Goal: Information Seeking & Learning: Compare options

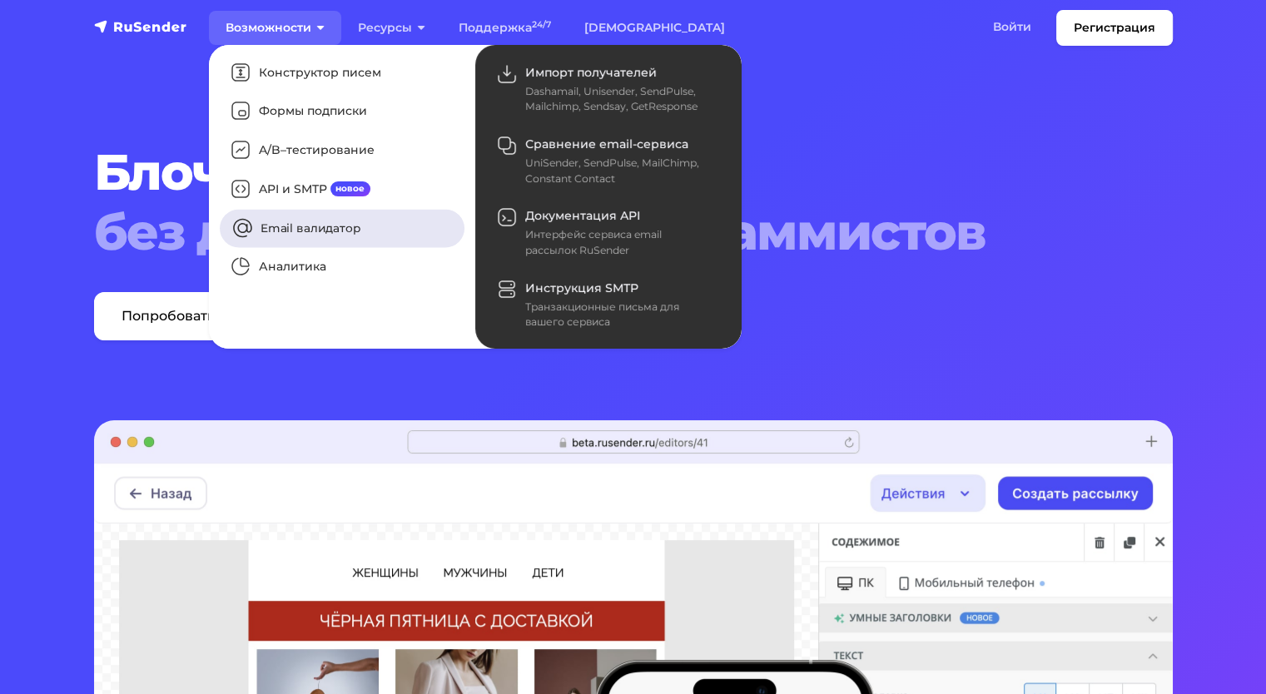
click at [315, 227] on link "Email валидатор" at bounding box center [342, 228] width 245 height 38
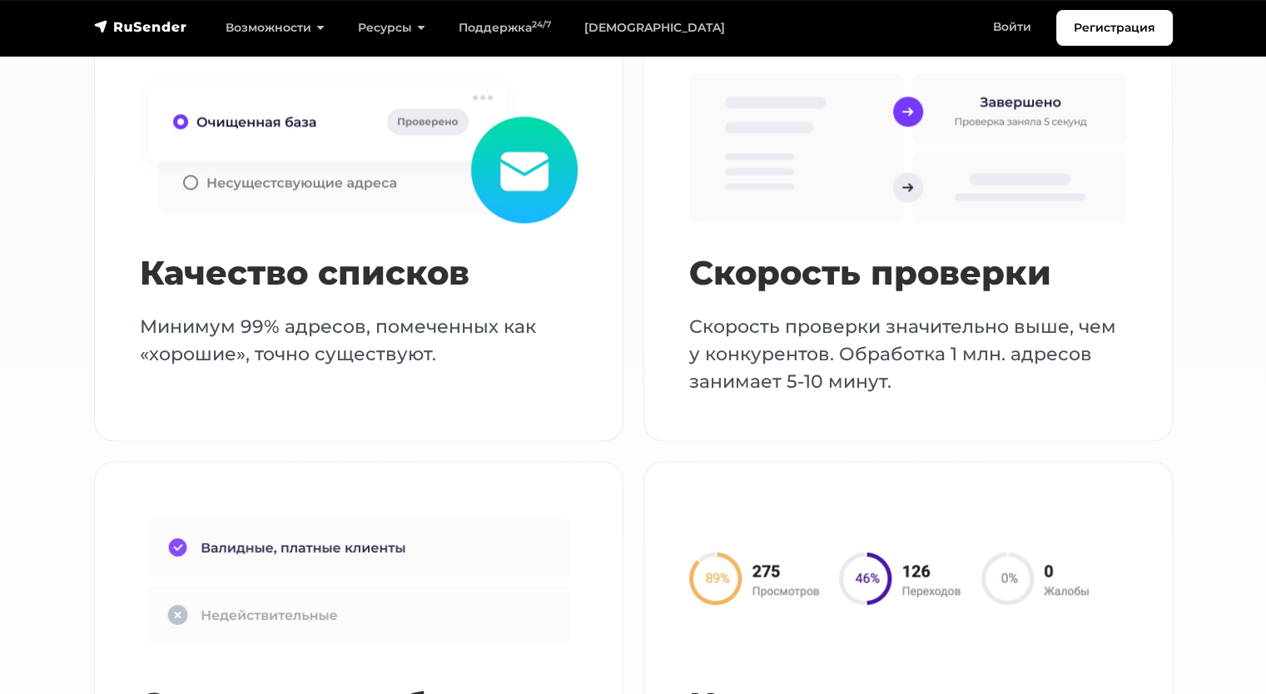
scroll to position [2081, 0]
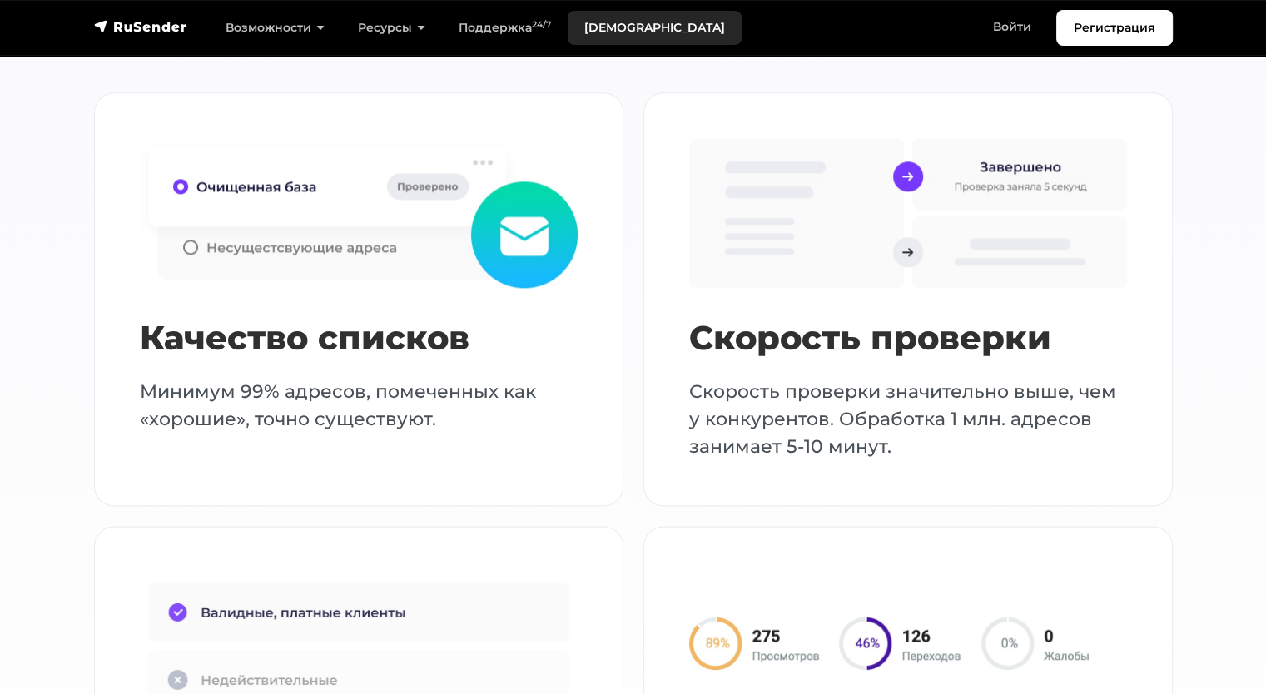
click at [614, 32] on link "[DEMOGRAPHIC_DATA]" at bounding box center [655, 28] width 174 height 34
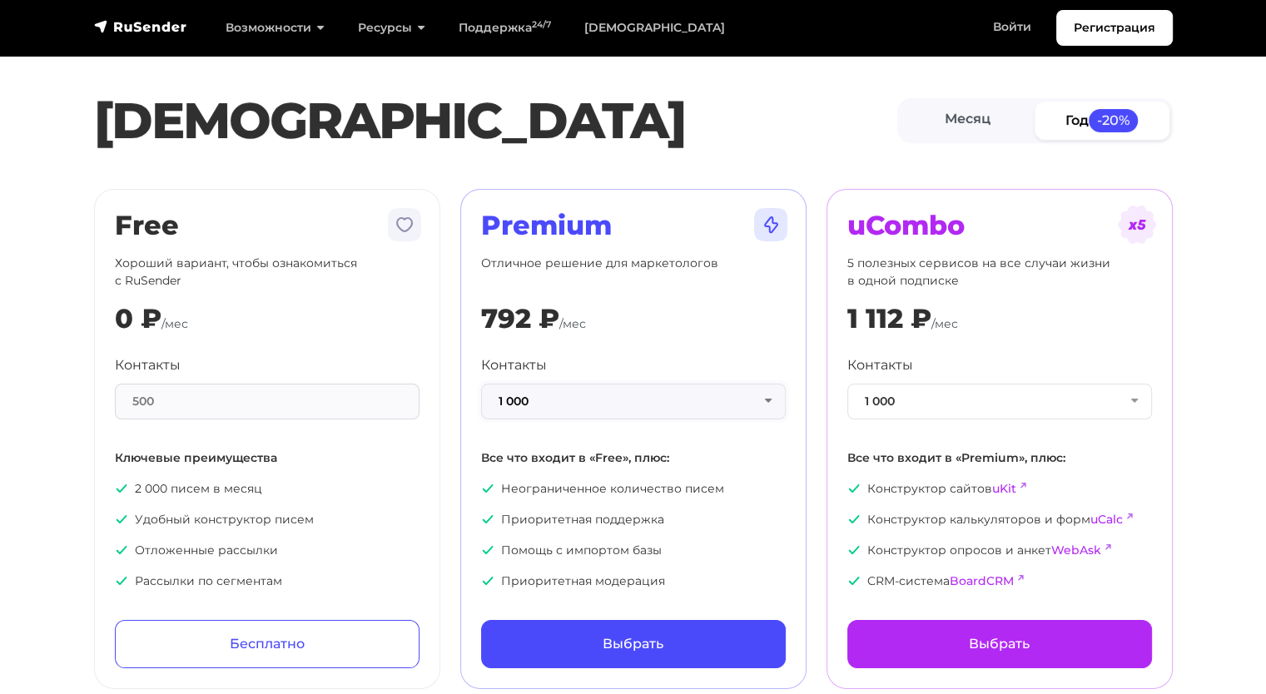
click at [679, 398] on button "1 000" at bounding box center [633, 402] width 305 height 36
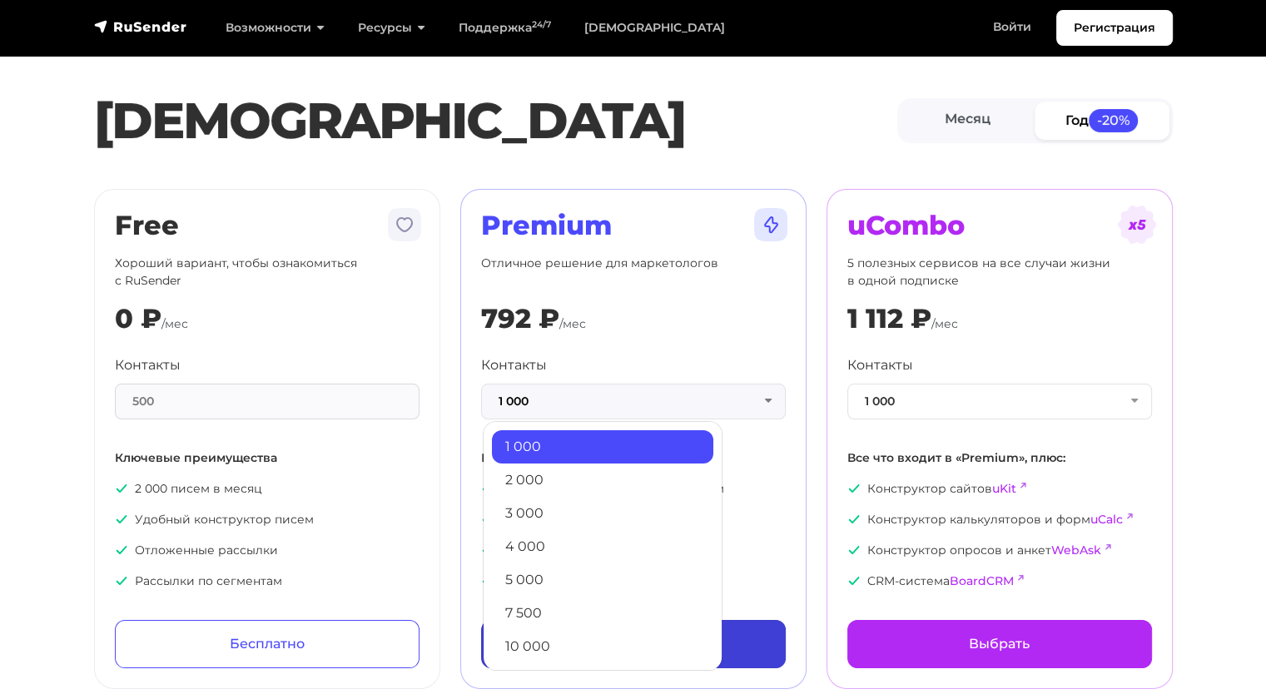
click at [566, 647] on link "10 000" at bounding box center [602, 646] width 221 height 33
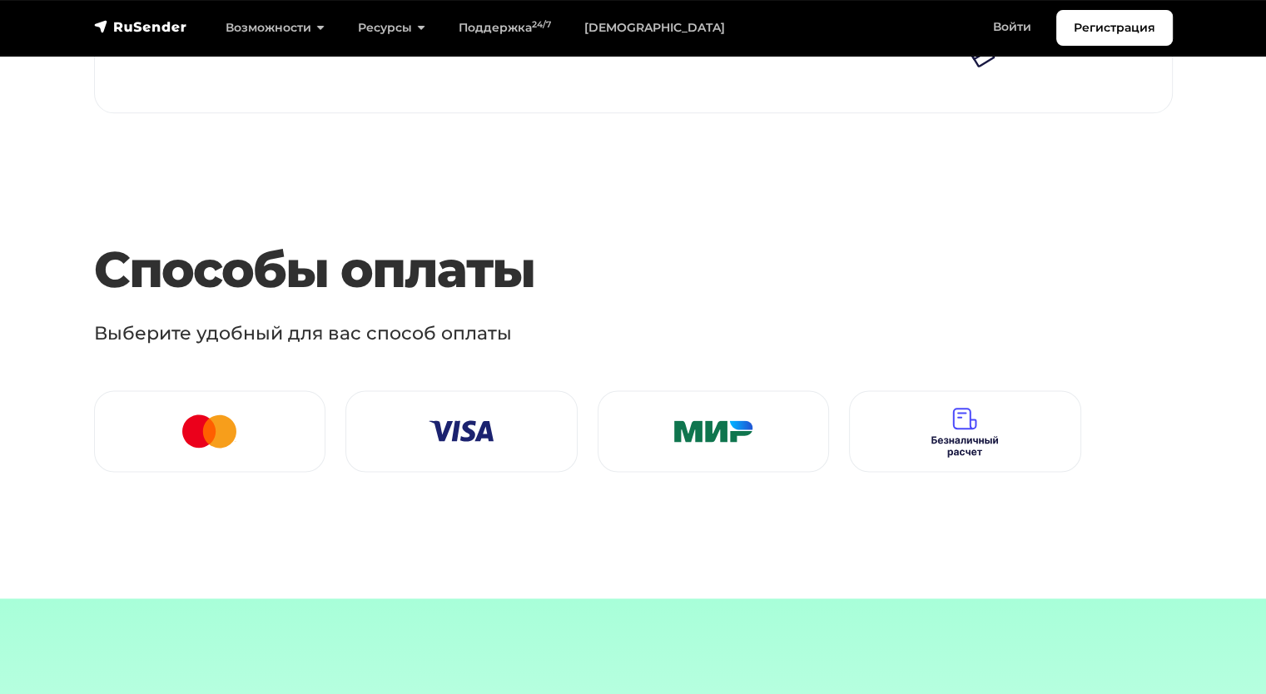
scroll to position [2081, 0]
